Goal: Feedback & Contribution: Submit feedback/report problem

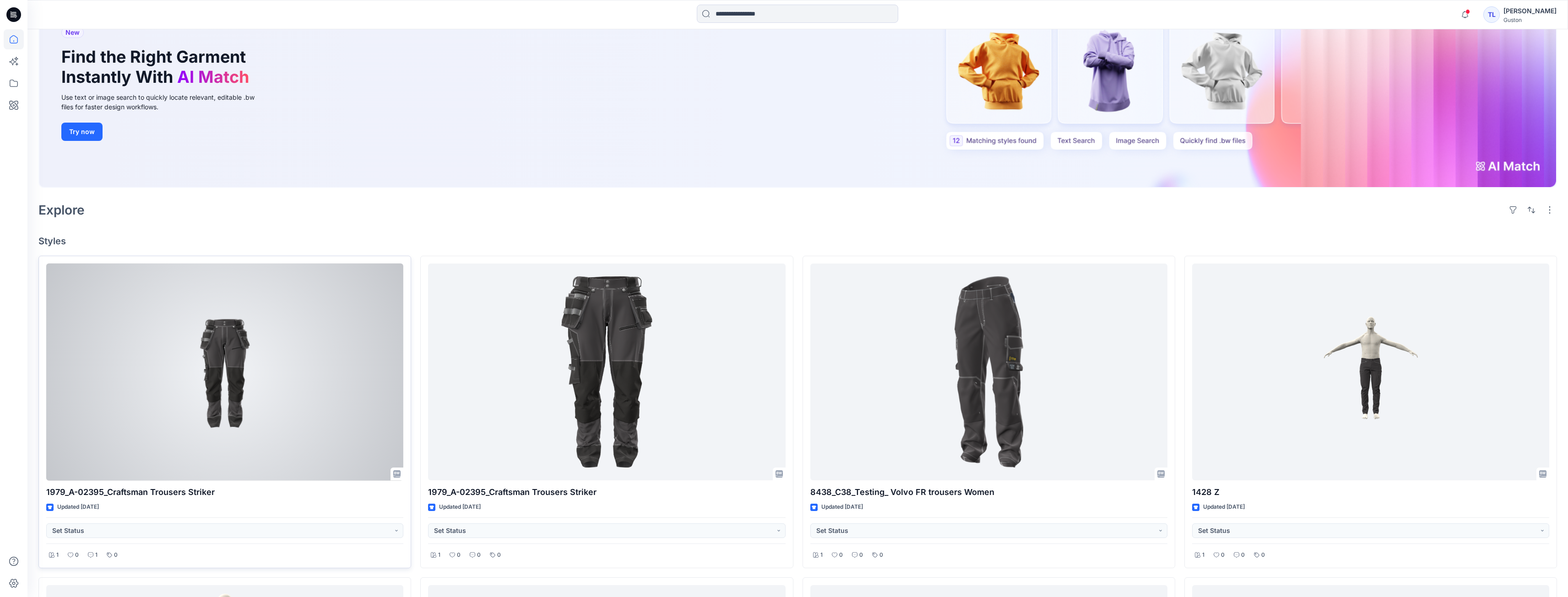
scroll to position [183, 0]
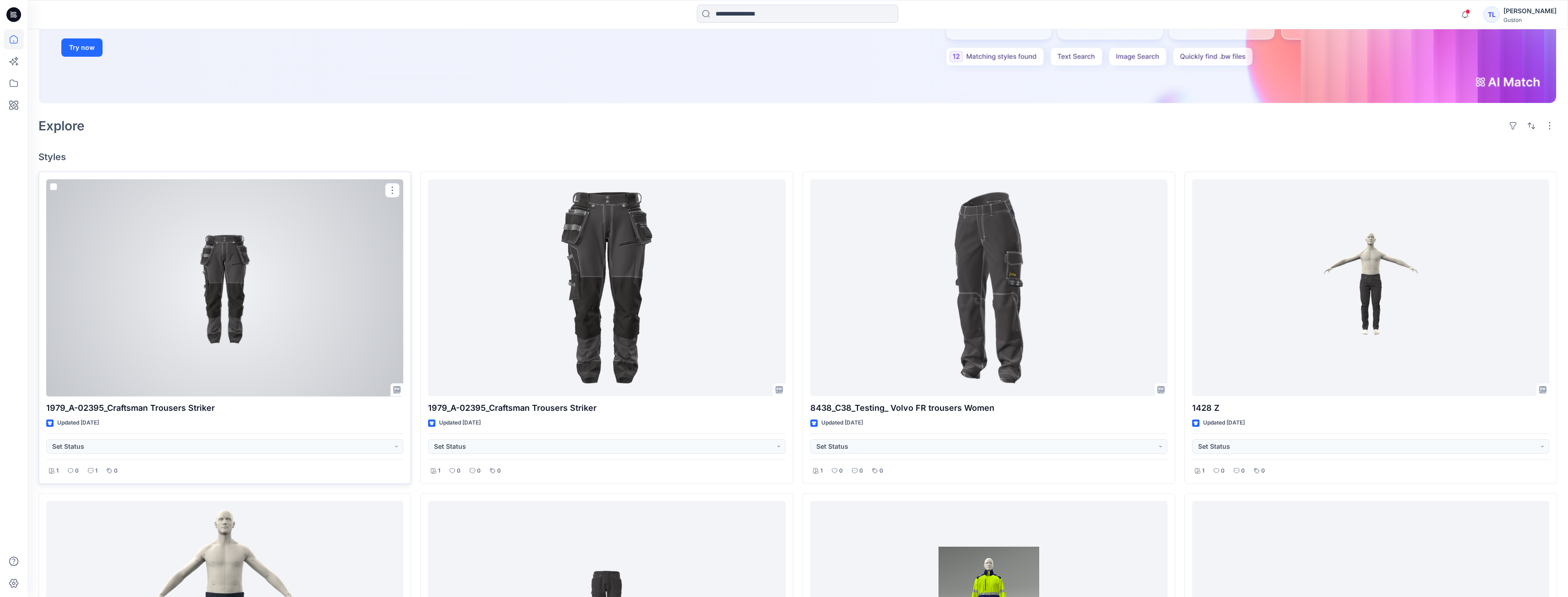
click at [318, 331] on div at bounding box center [225, 288] width 357 height 218
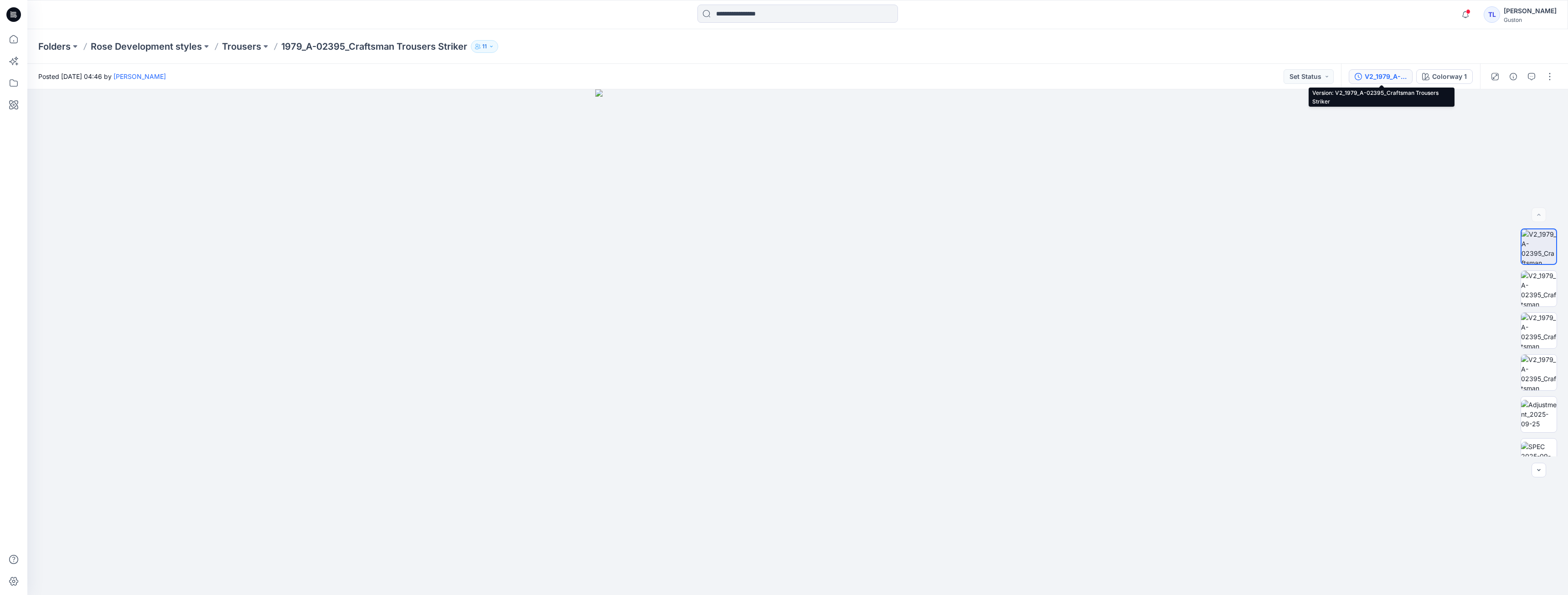
click at [1383, 79] on div "V2_1979_A-02395_Craftsman Trousers Striker" at bounding box center [1385, 77] width 42 height 10
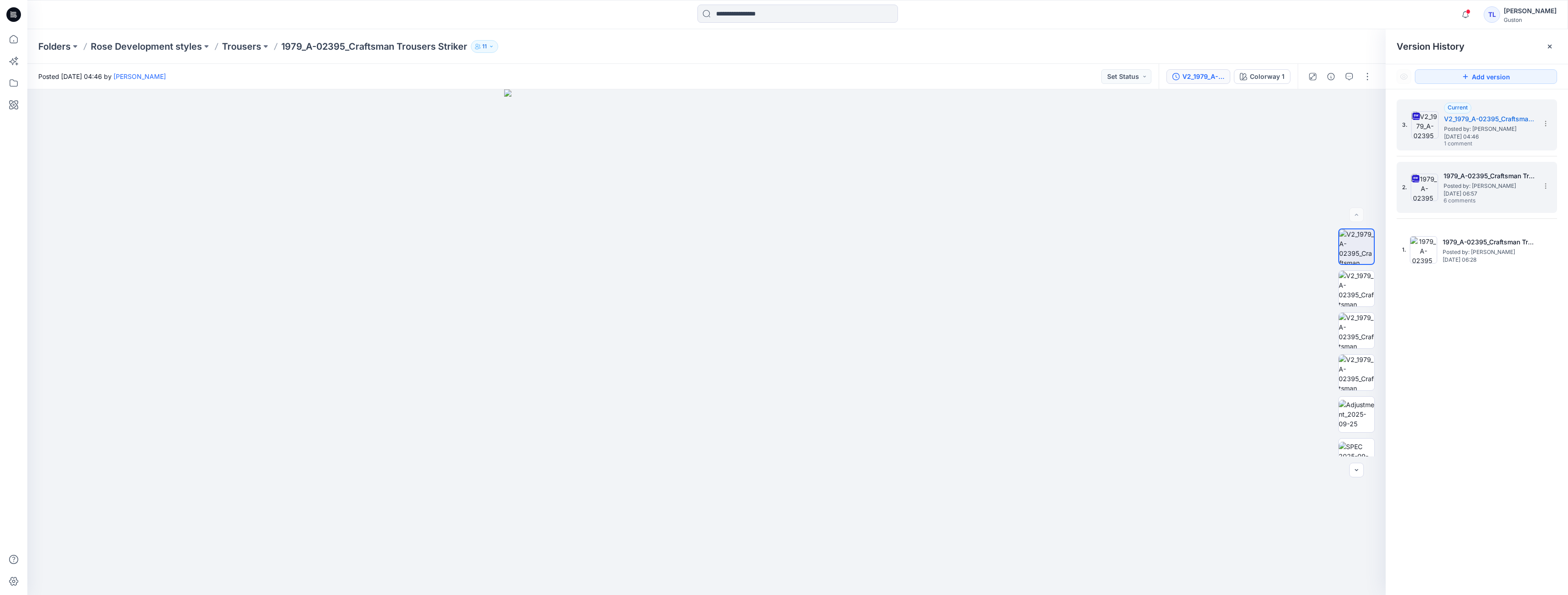
click at [1474, 189] on span "Posted by: [PERSON_NAME]" at bounding box center [1489, 186] width 91 height 9
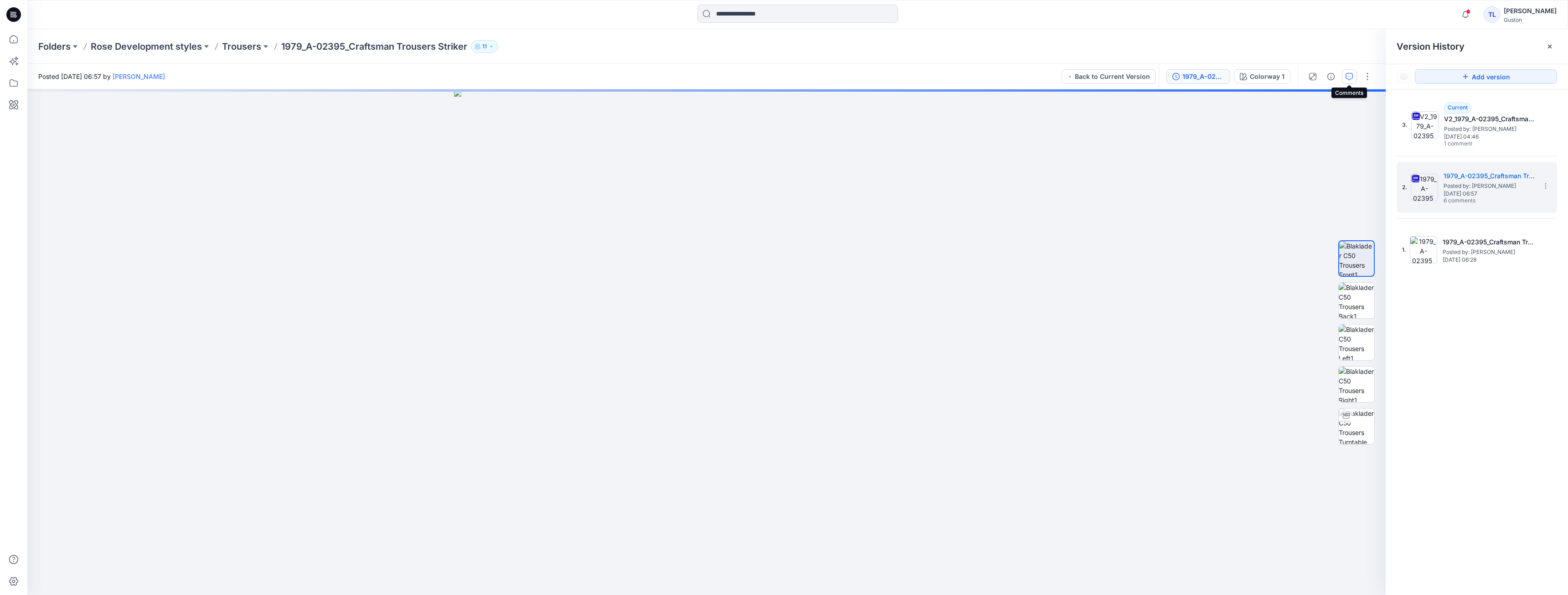
click at [1350, 77] on icon "button" at bounding box center [1349, 77] width 7 height 7
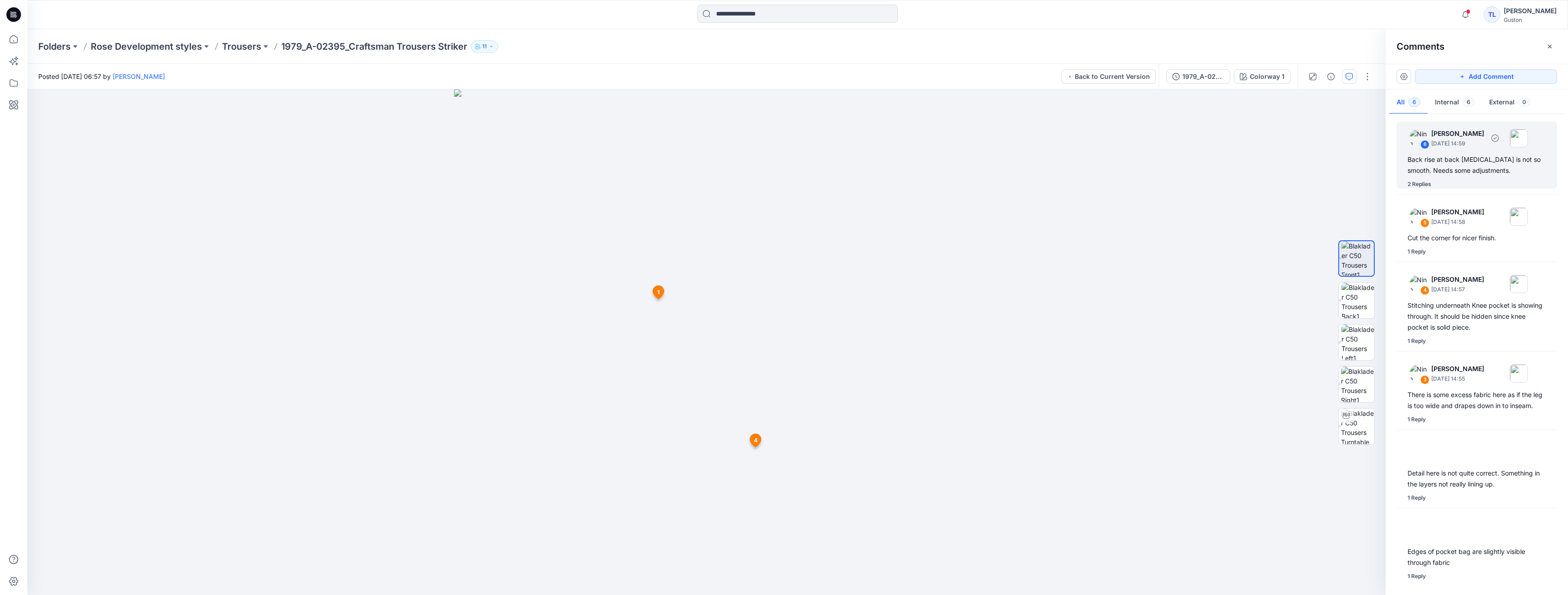
click at [1472, 181] on div "2 Replies" at bounding box center [1482, 184] width 150 height 9
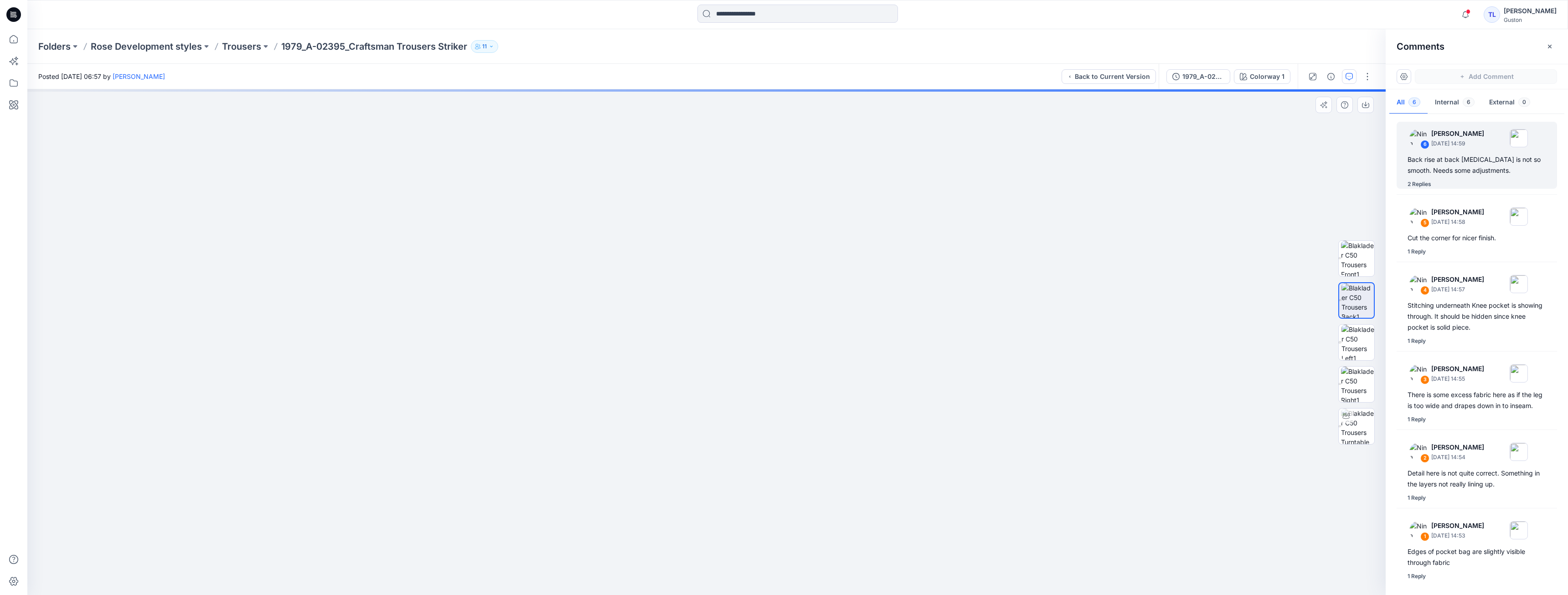
click at [776, 428] on div "Colorway 1 Loading... Material Properties Loading..." at bounding box center [707, 342] width 1359 height 505
click at [1451, 164] on div "Back rise at back [MEDICAL_DATA] is not so smooth. Needs some adjustments." at bounding box center [1477, 165] width 139 height 22
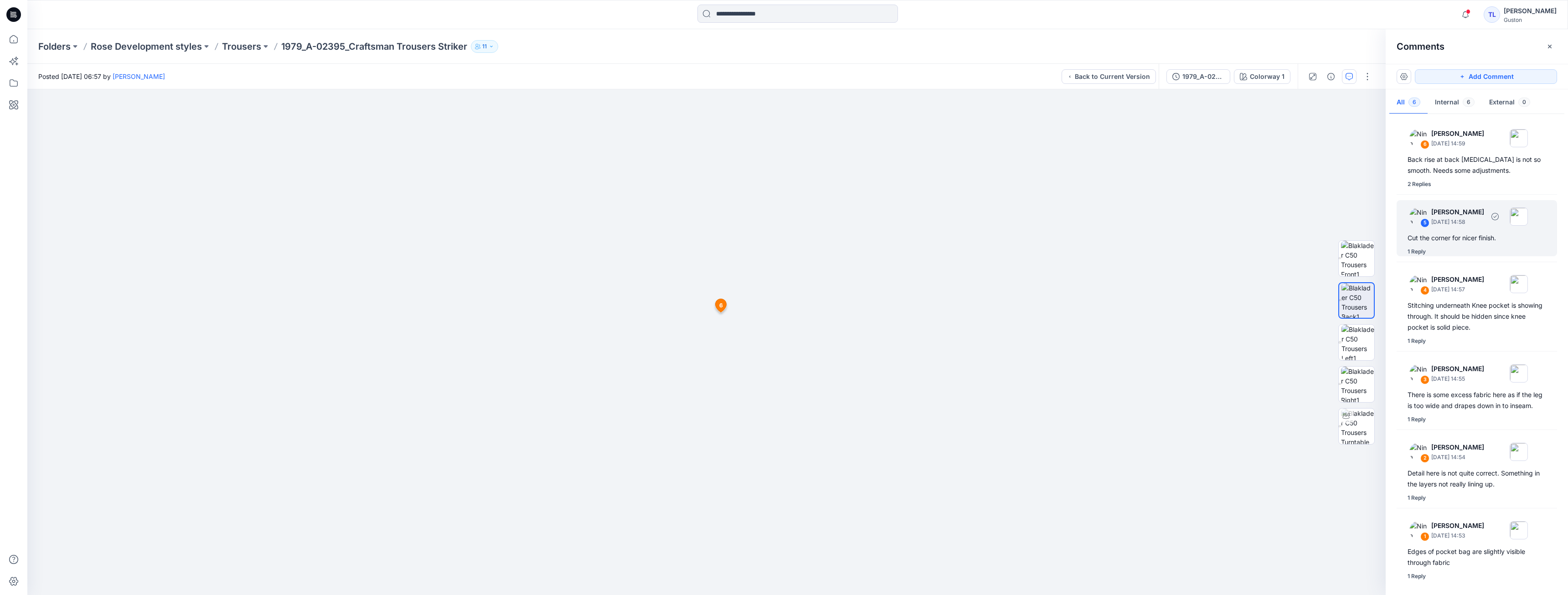
click at [1467, 235] on div "Cut the corner for nicer finish." at bounding box center [1477, 238] width 139 height 11
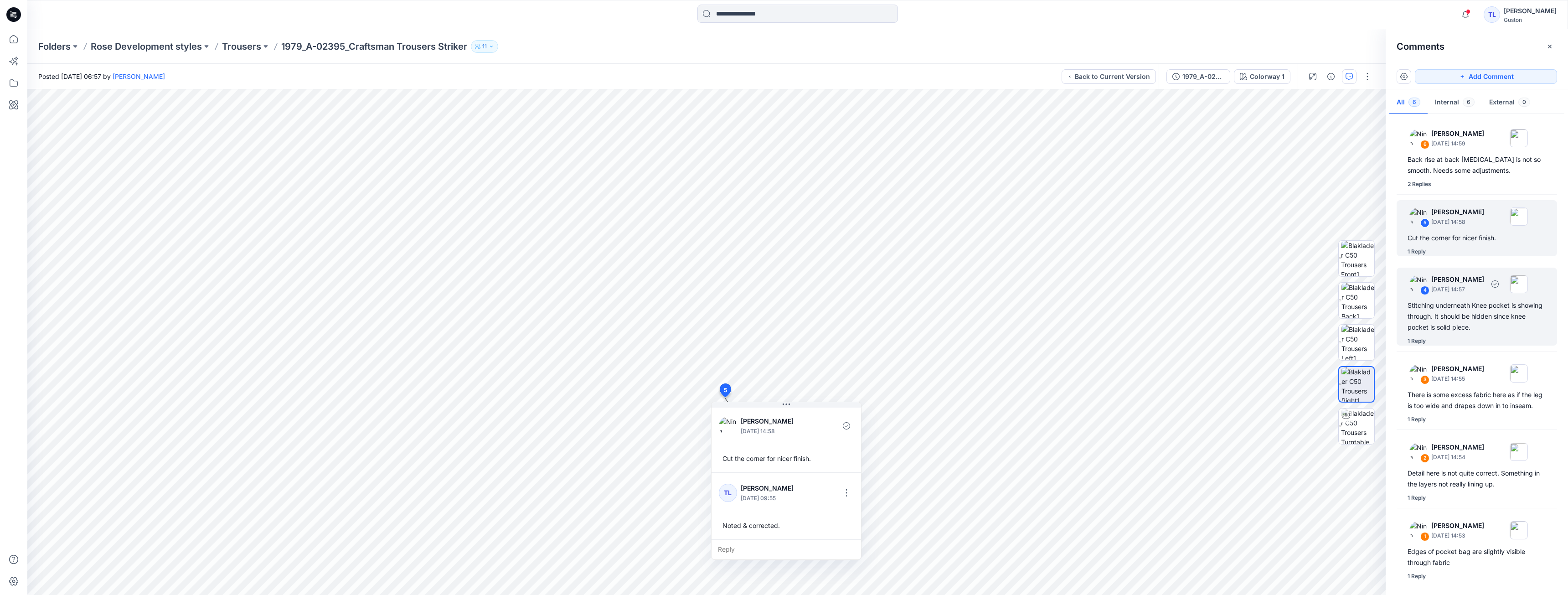
click at [1453, 307] on div "Stitching underneath Knee pocket is showing through. It should be hidden since …" at bounding box center [1477, 317] width 139 height 33
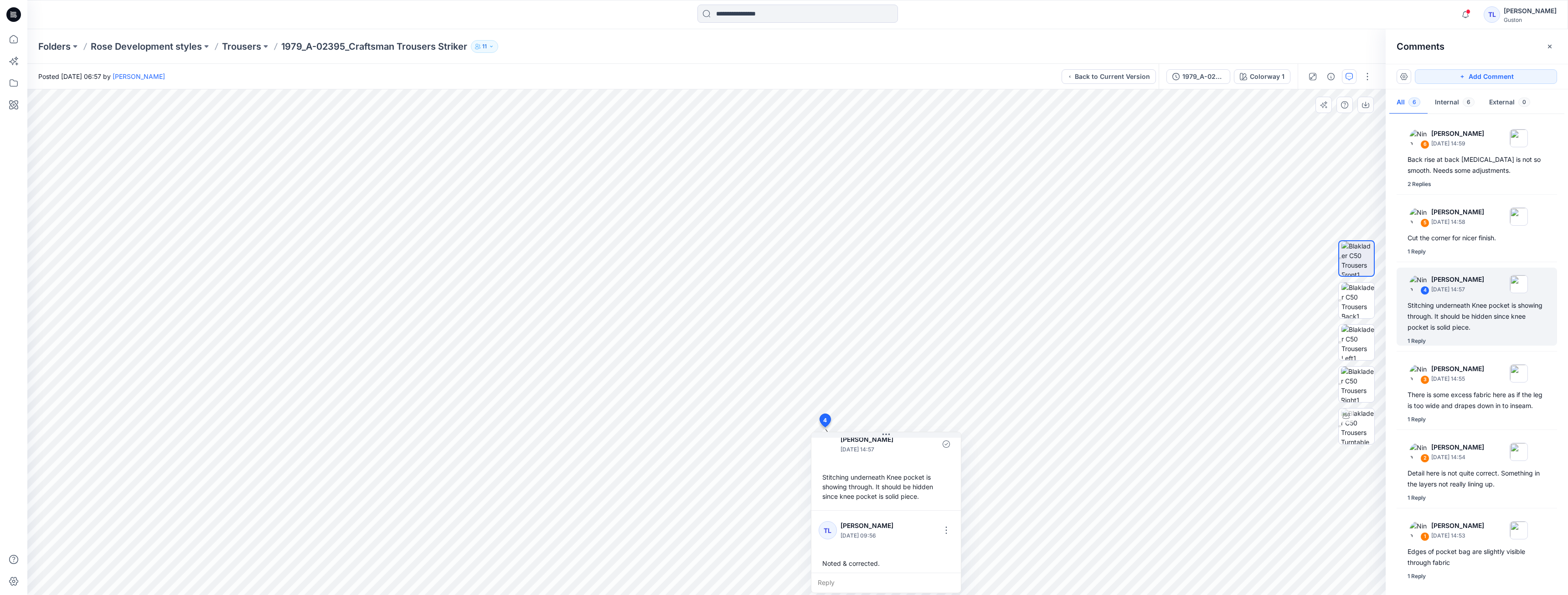
scroll to position [16, 0]
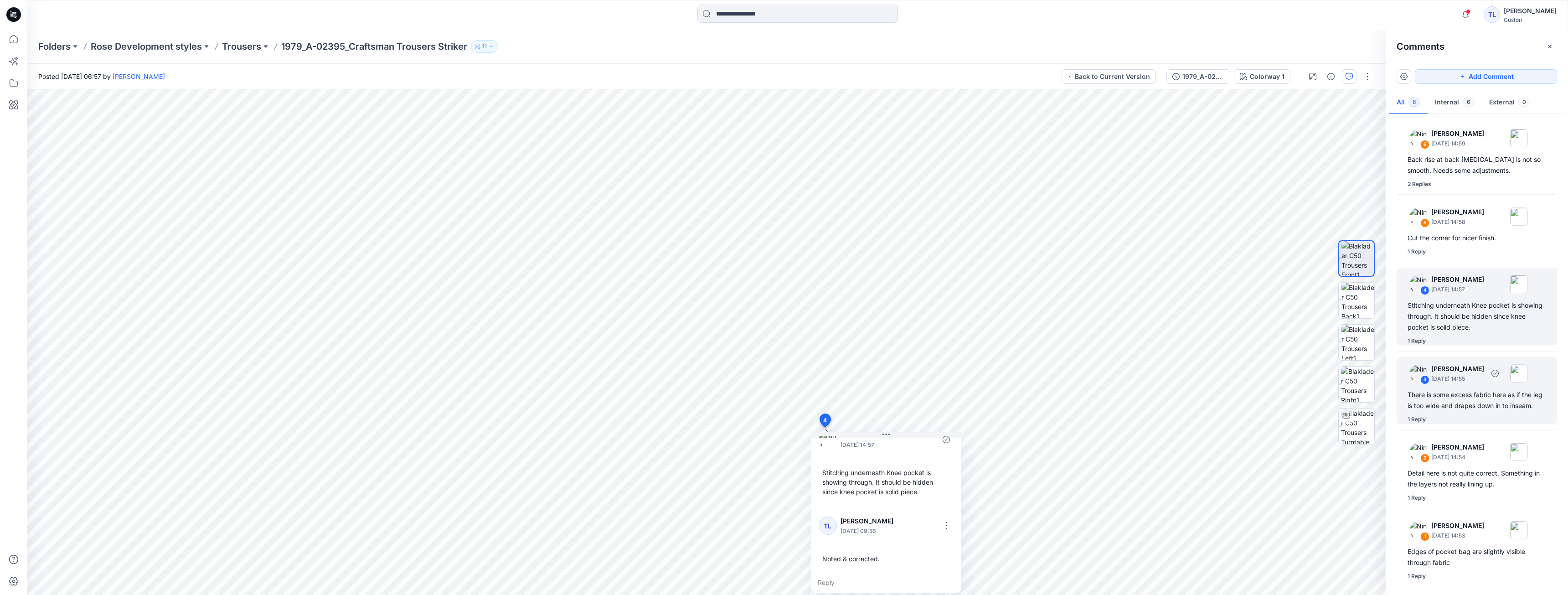
click at [1458, 404] on div "There is some excess fabric here as if the leg is too wide and drapes down in t…" at bounding box center [1477, 401] width 139 height 22
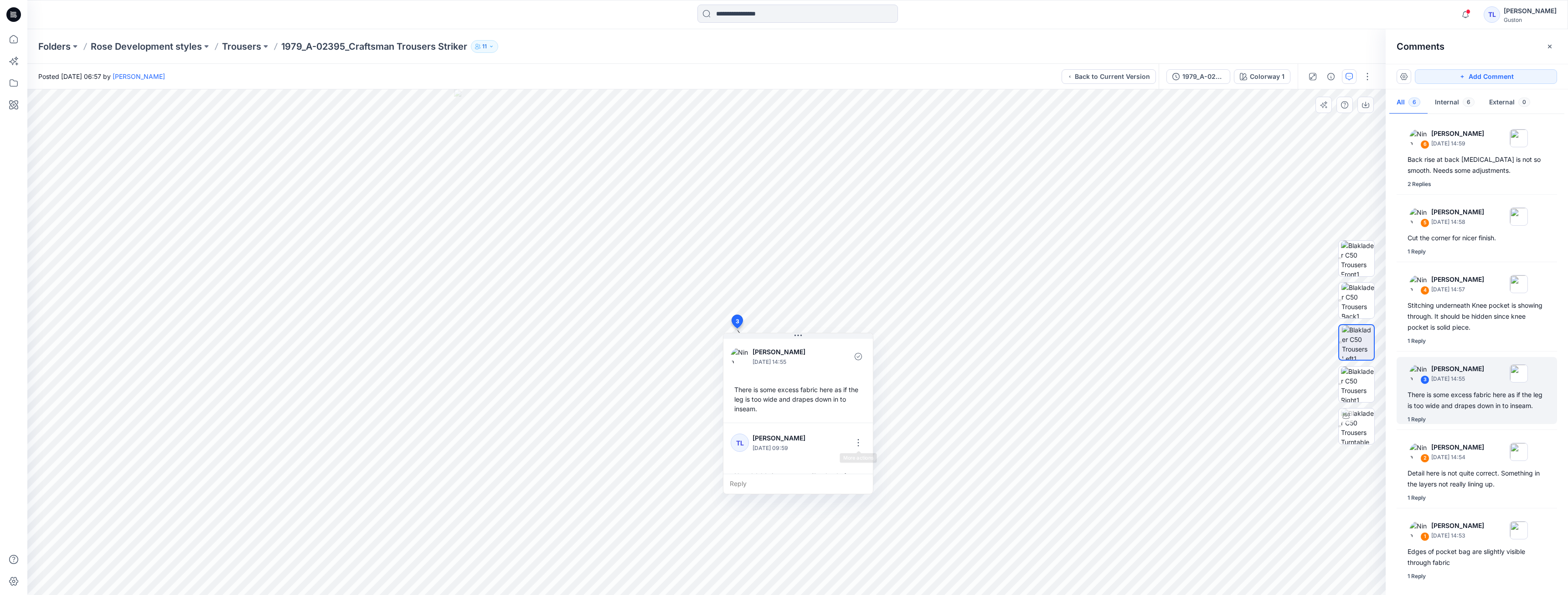
scroll to position [26, 0]
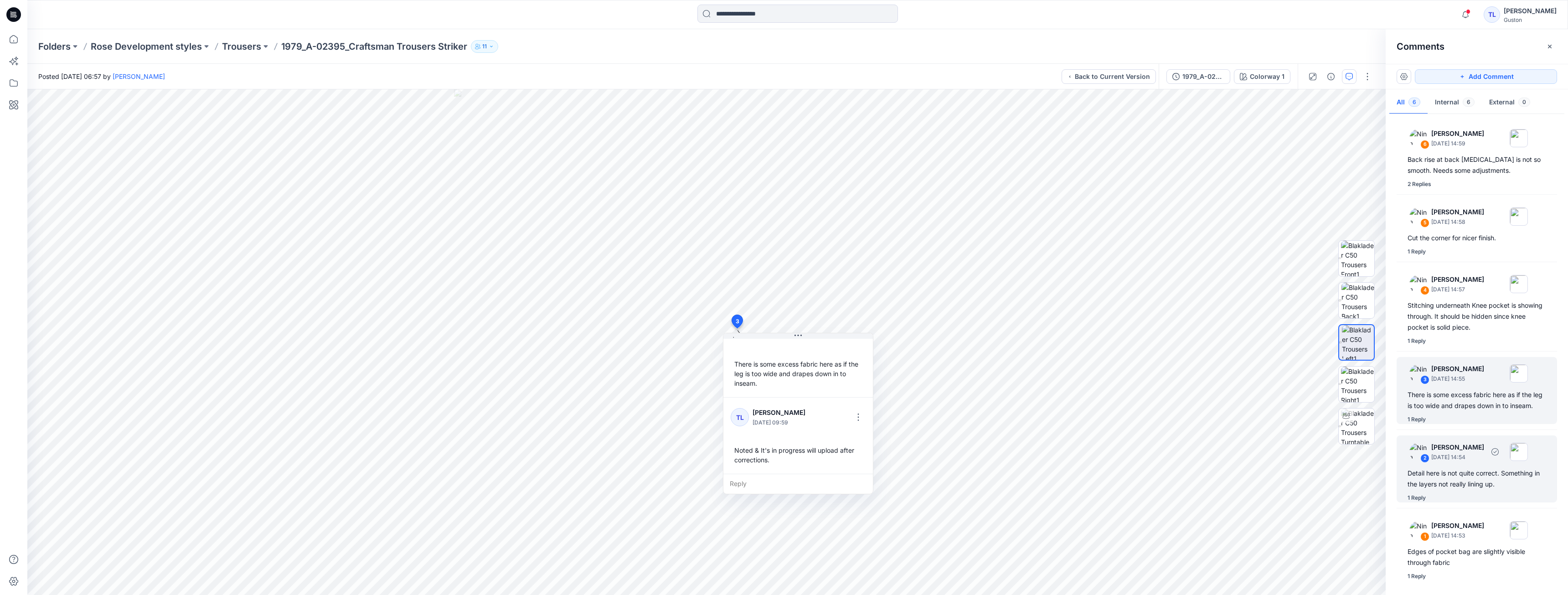
click at [1453, 453] on p "[DATE] 14:54" at bounding box center [1457, 457] width 53 height 9
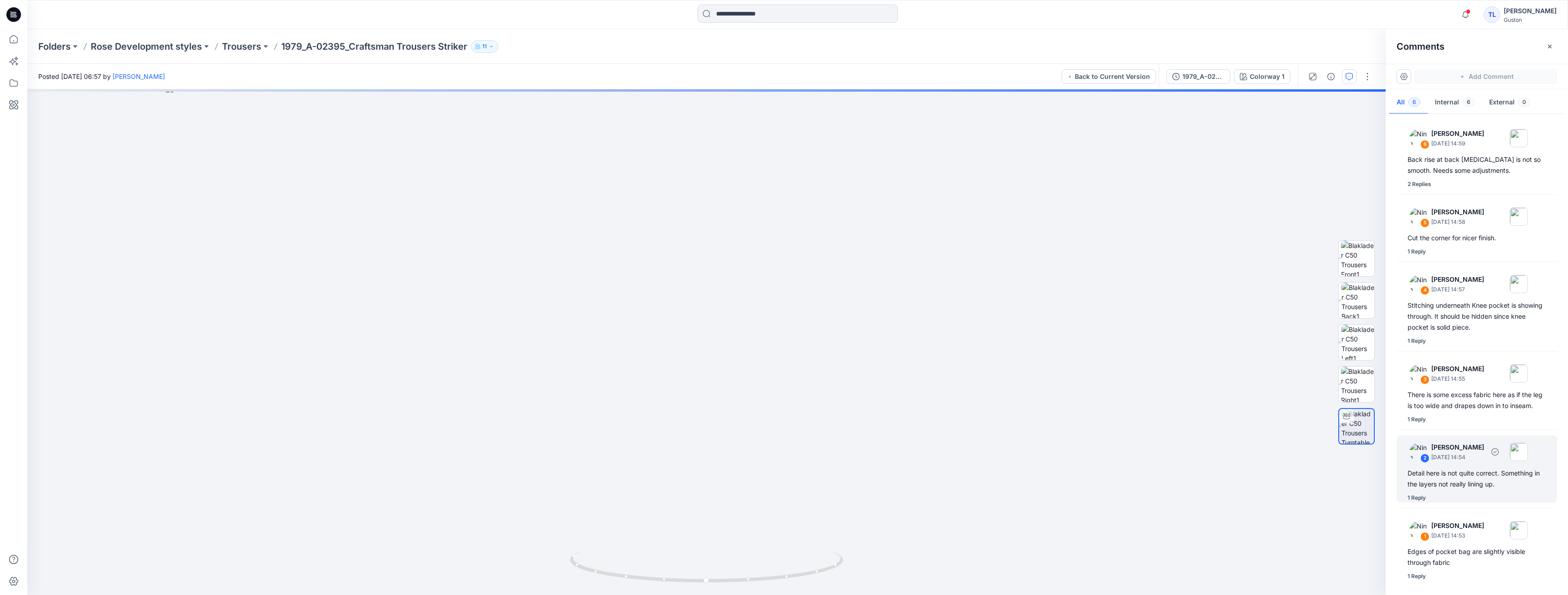
click at [1451, 484] on div "Detail here is not quite correct. Something in the layers not really lining up." at bounding box center [1477, 479] width 139 height 22
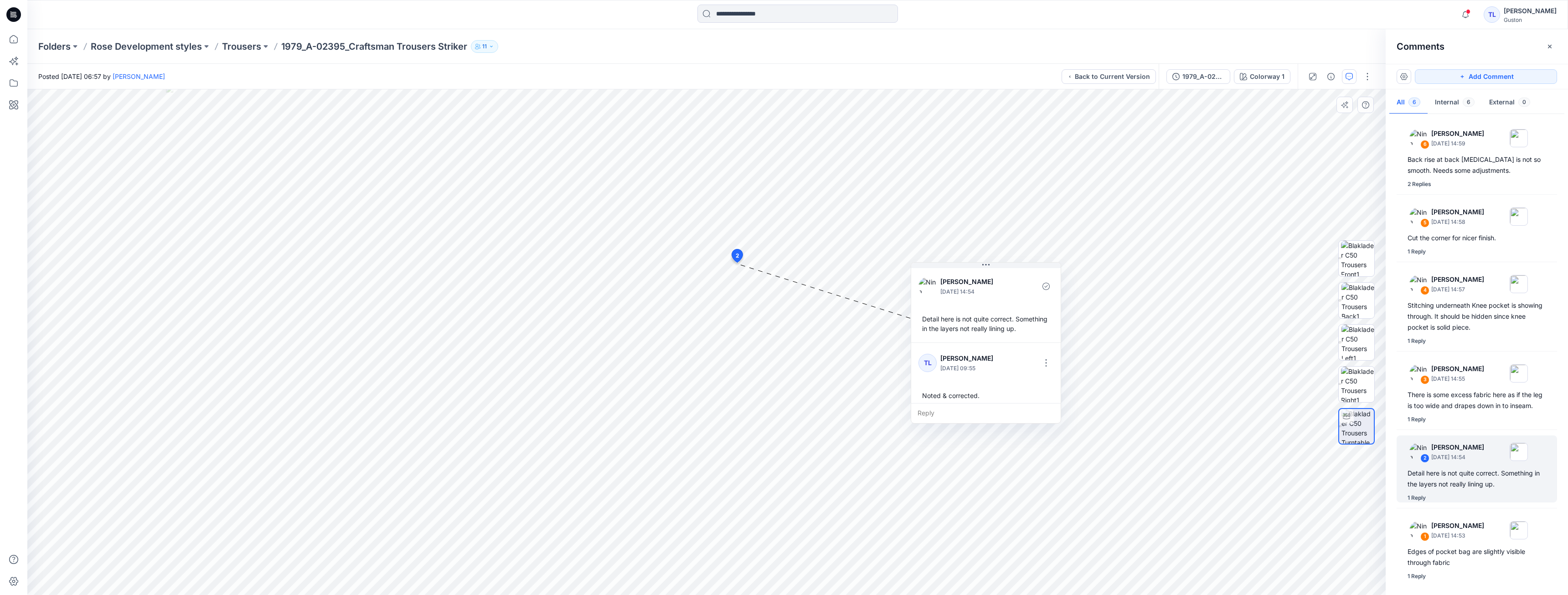
drag, startPoint x: 828, startPoint y: 270, endPoint x: 1013, endPoint y: 270, distance: 185.0
click at [1015, 266] on button at bounding box center [986, 265] width 150 height 5
click at [1468, 550] on div "Edges of pocket bag are slightly visible through fabric" at bounding box center [1477, 557] width 139 height 22
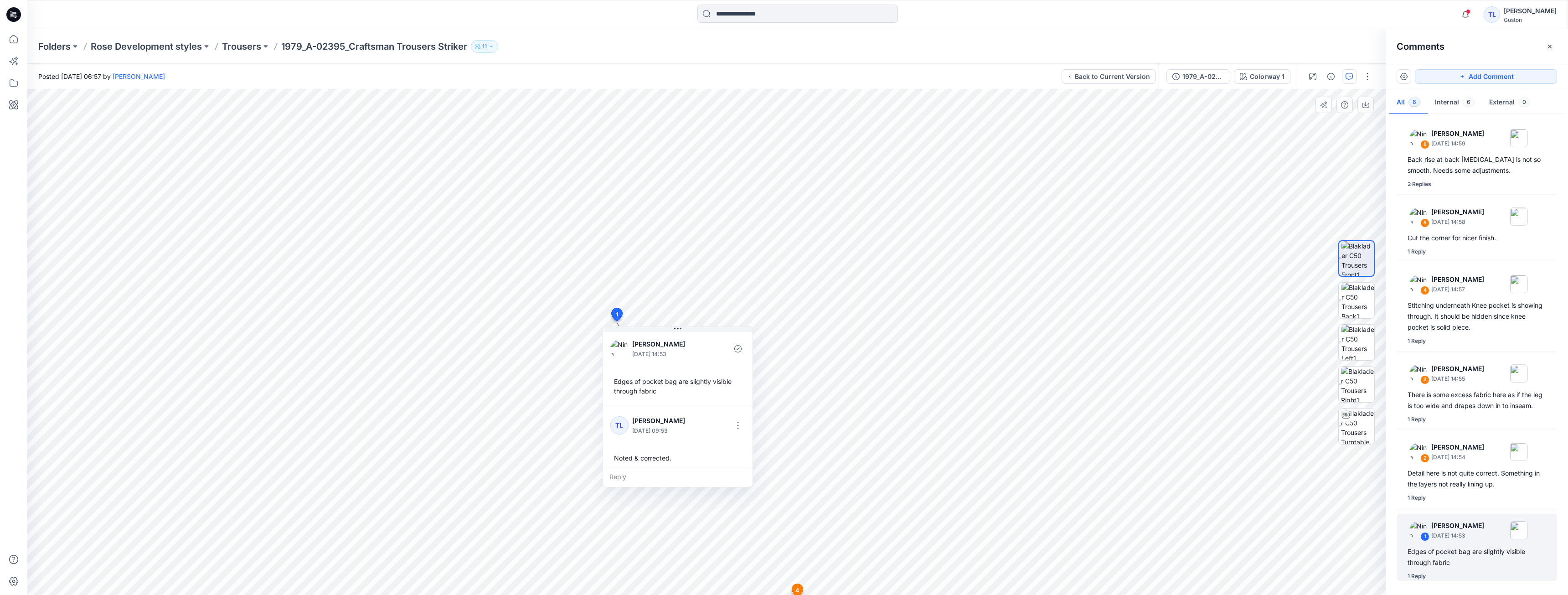
scroll to position [0, 0]
